Goal: Task Accomplishment & Management: Manage account settings

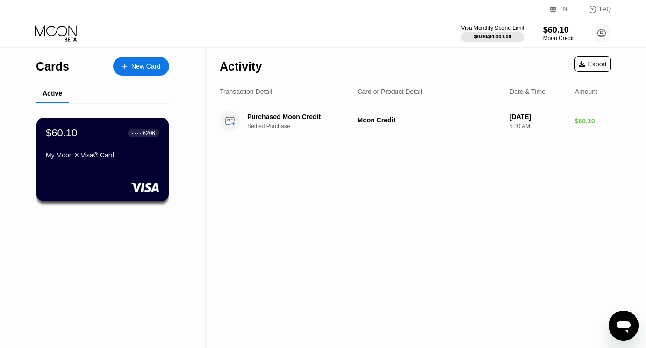
click at [134, 65] on div "New Card" at bounding box center [145, 67] width 29 height 8
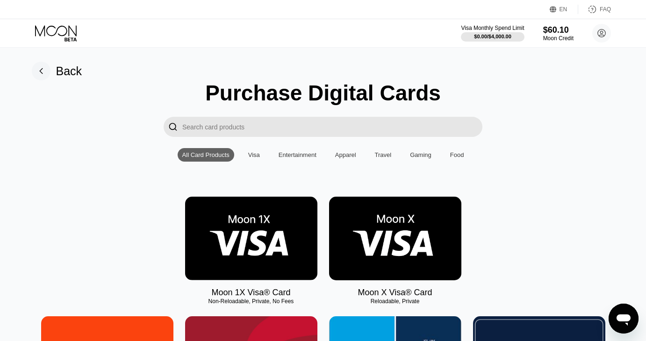
click at [41, 69] on icon at bounding box center [41, 71] width 3 height 5
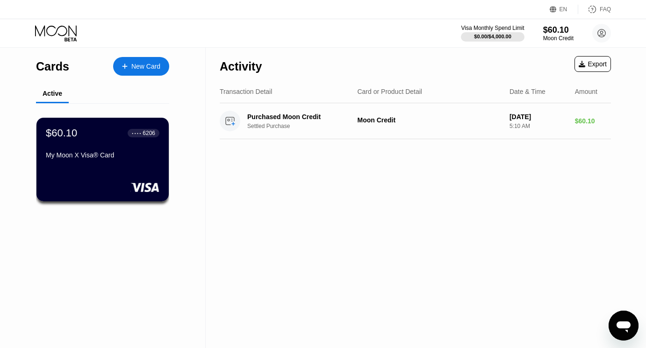
click at [96, 173] on div "$60.10 ● ● ● ● 6206 My Moon X Visa® Card" at bounding box center [102, 160] width 132 height 84
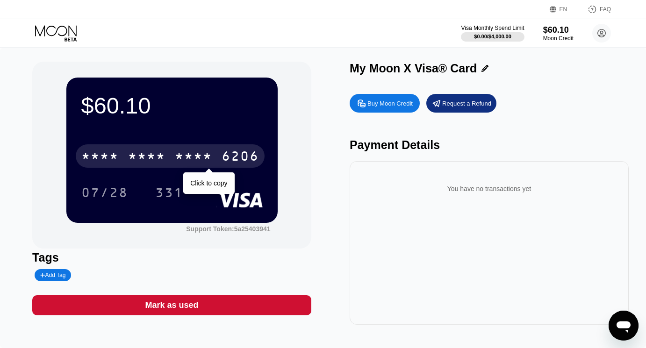
click at [201, 156] on div "* * * *" at bounding box center [193, 157] width 37 height 15
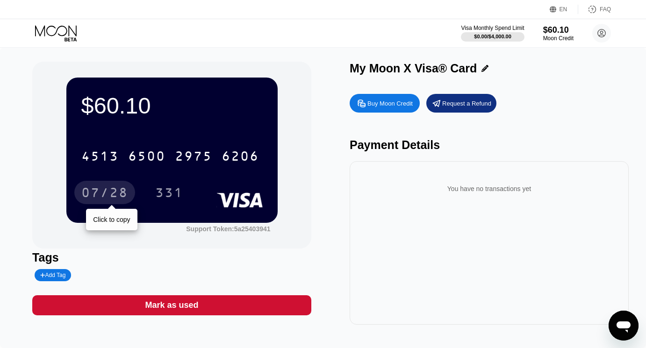
drag, startPoint x: 112, startPoint y: 190, endPoint x: 418, endPoint y: 43, distance: 338.6
click at [112, 190] on div "07/28" at bounding box center [104, 194] width 47 height 15
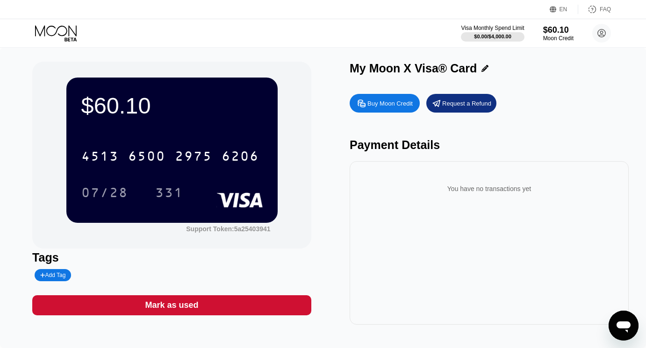
click at [166, 193] on div "331" at bounding box center [169, 194] width 28 height 15
